Goal: Task Accomplishment & Management: Use online tool/utility

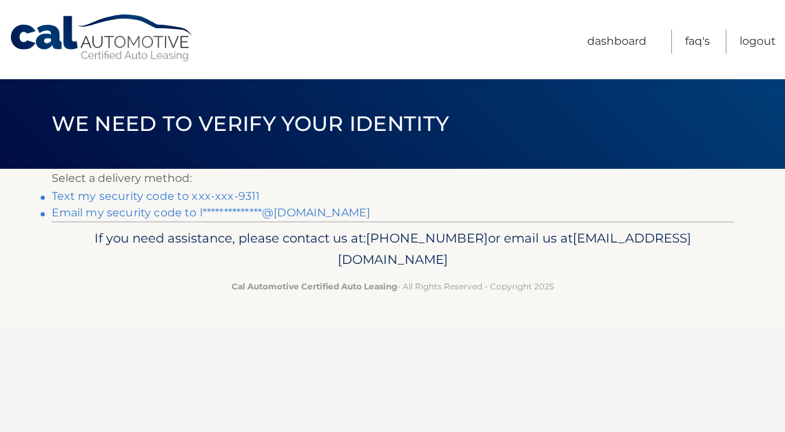
click at [234, 196] on link "Text my security code to xxx-xxx-9311" at bounding box center [156, 195] width 209 height 13
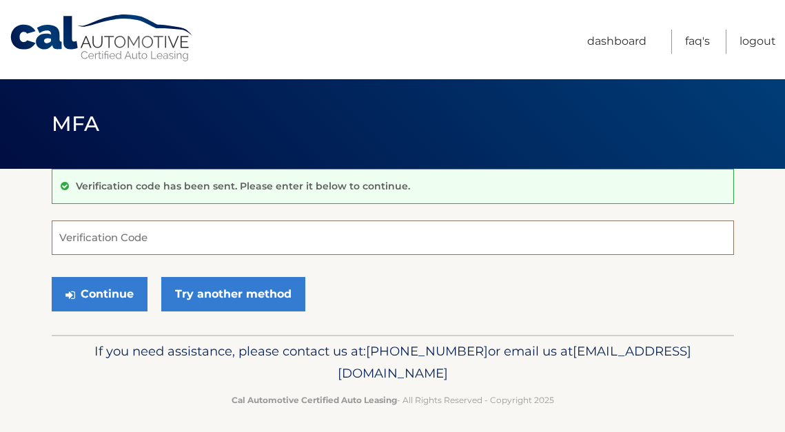
click at [183, 246] on input "Verification Code" at bounding box center [393, 237] width 682 height 34
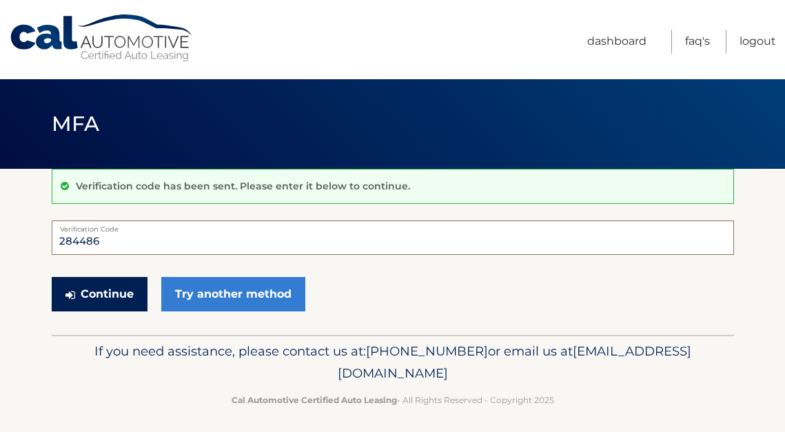
type input "284486"
click at [86, 306] on button "Continue" at bounding box center [100, 294] width 96 height 34
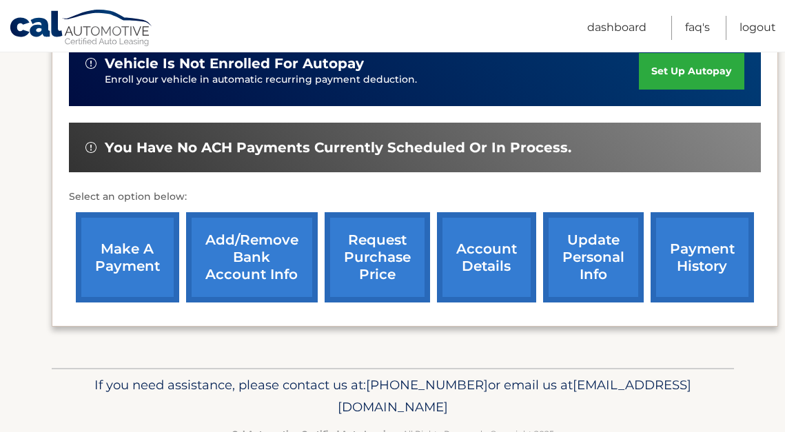
scroll to position [402, 0]
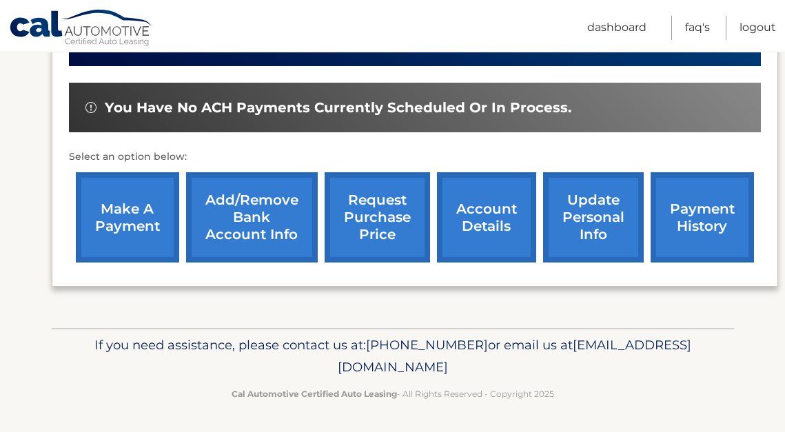
click at [179, 218] on div "make a payment Add/Remove bank account info request purchase price account deta…" at bounding box center [415, 217] width 692 height 104
click at [148, 218] on link "make a payment" at bounding box center [127, 217] width 103 height 90
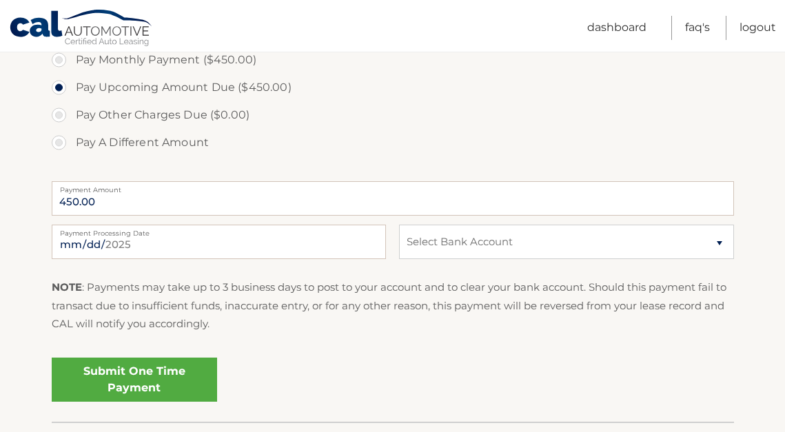
scroll to position [475, 0]
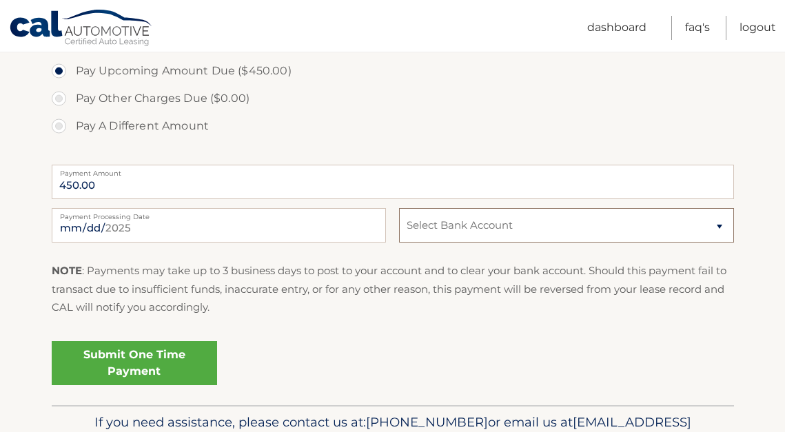
click at [484, 217] on select "Select Bank Account Checking JPMORGAN CHASE BANK, NA *****8123 Checking JPMORGA…" at bounding box center [566, 225] width 334 height 34
select select "NWY2Y2E5NDMtYmMwZC00NjBlLTkyMGEtZWRkNjdhN2FkYjQ1"
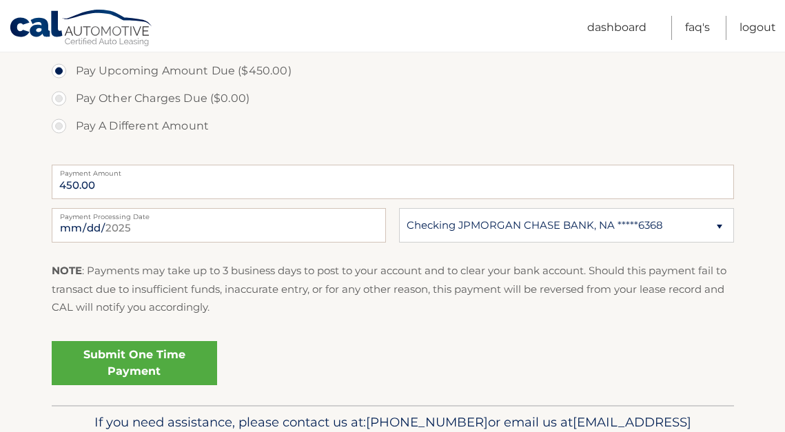
click at [151, 371] on link "Submit One Time Payment" at bounding box center [134, 363] width 165 height 44
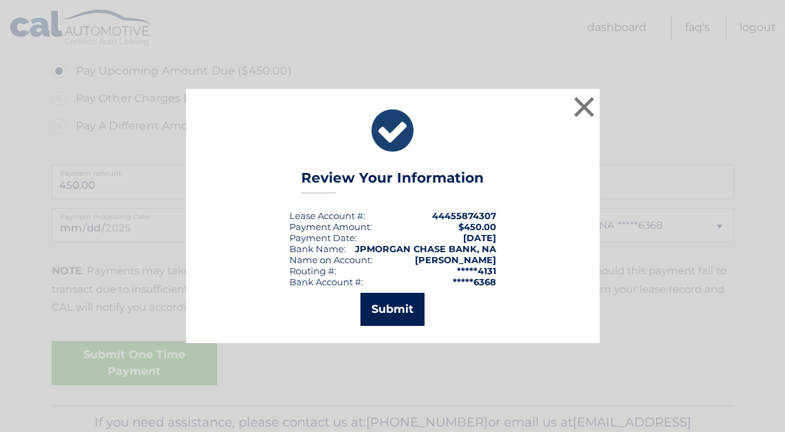
click at [406, 309] on button "Submit" at bounding box center [392, 309] width 64 height 33
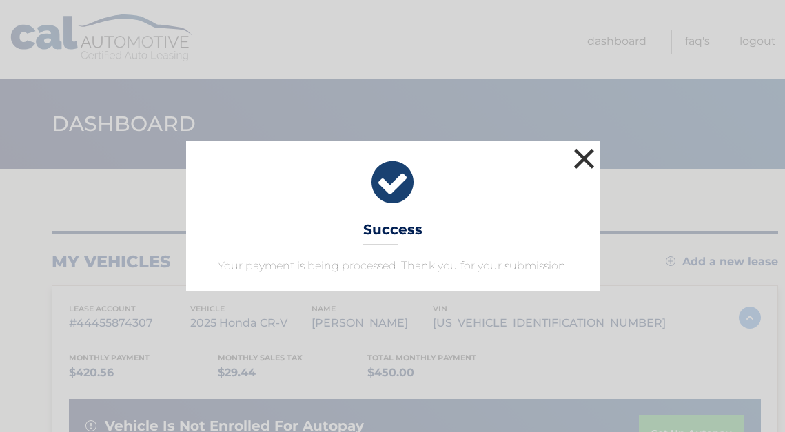
click at [581, 157] on button "×" at bounding box center [584, 159] width 28 height 28
